Goal: Information Seeking & Learning: Understand process/instructions

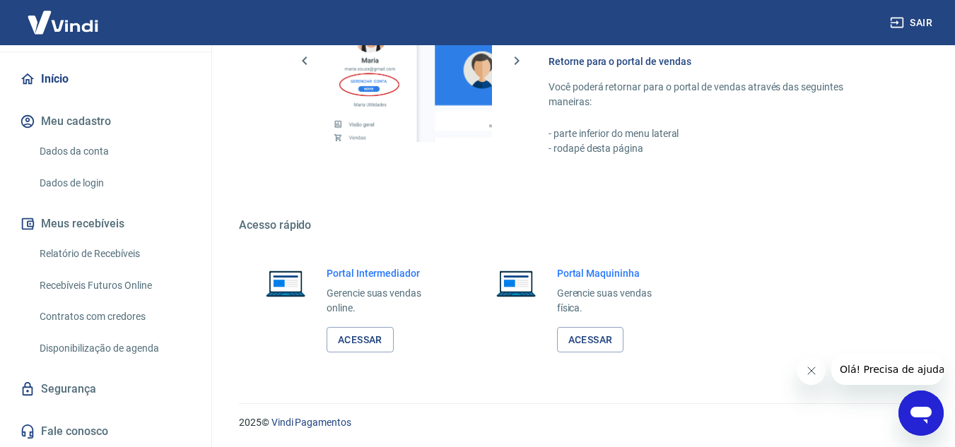
scroll to position [129, 0]
click at [335, 336] on link "Acessar" at bounding box center [359, 340] width 67 height 26
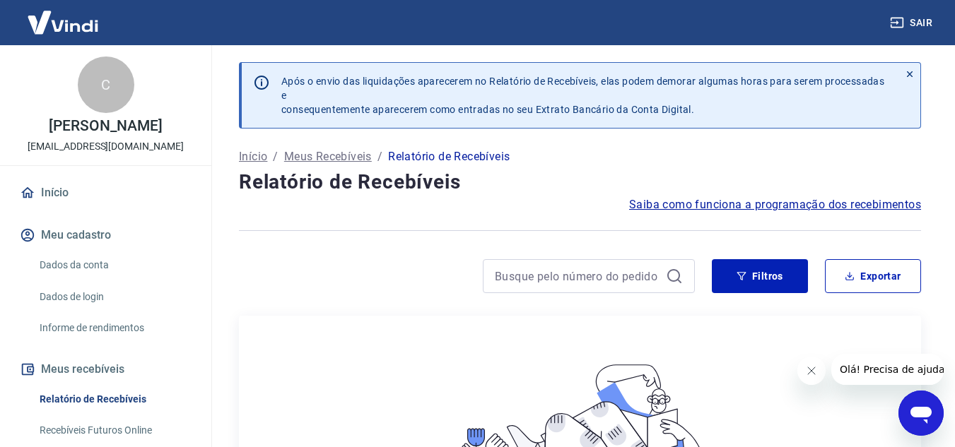
click at [698, 202] on span "Saiba como funciona a programação dos recebimentos" at bounding box center [775, 204] width 292 height 17
